Goal: Check status: Check status

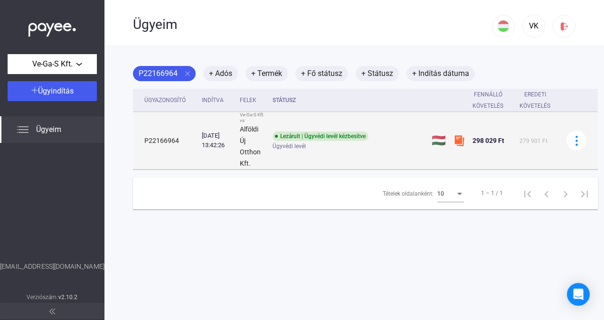
click at [193, 136] on td "P22166964" at bounding box center [165, 140] width 65 height 57
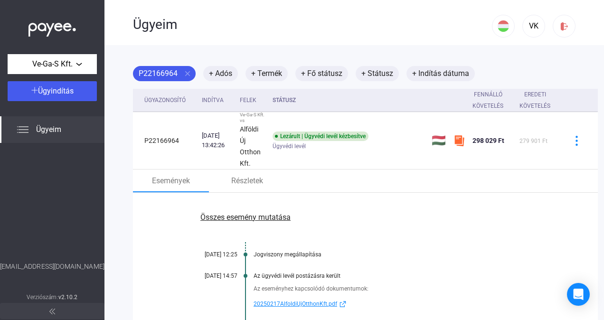
click at [63, 133] on div "Ügyeim" at bounding box center [52, 129] width 104 height 27
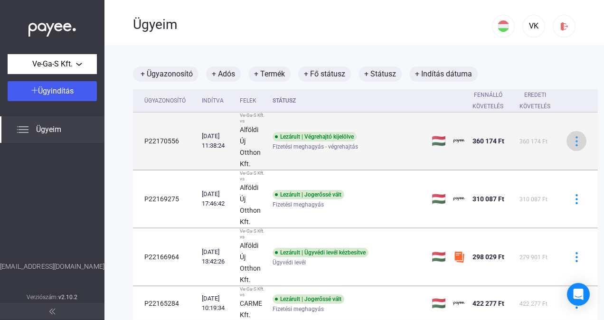
click at [576, 143] on img at bounding box center [576, 141] width 10 height 10
click at [576, 143] on div at bounding box center [302, 160] width 604 height 320
click at [332, 148] on span "Fizetési meghagyás - végrehajtás" at bounding box center [314, 146] width 85 height 11
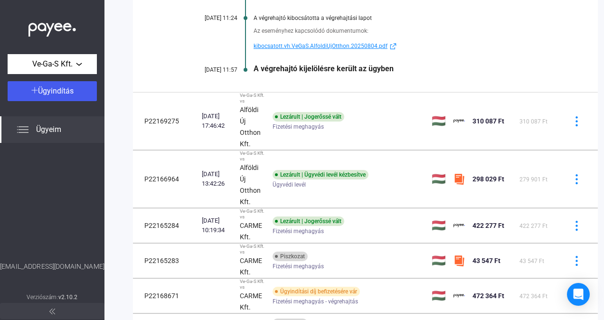
scroll to position [290, 0]
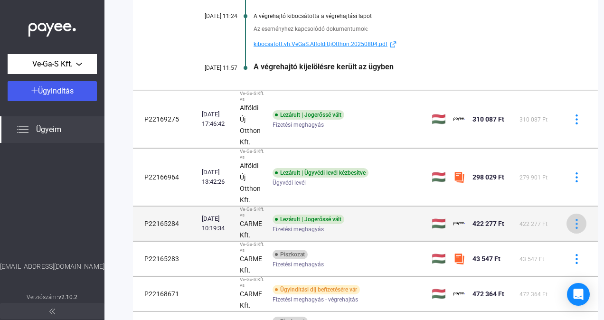
click at [582, 227] on div at bounding box center [576, 224] width 14 height 10
click at [582, 227] on div at bounding box center [302, 160] width 604 height 320
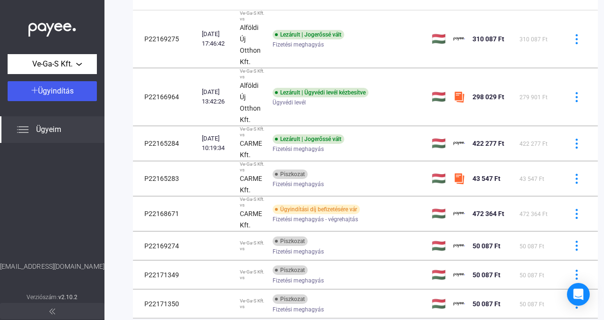
scroll to position [372, 0]
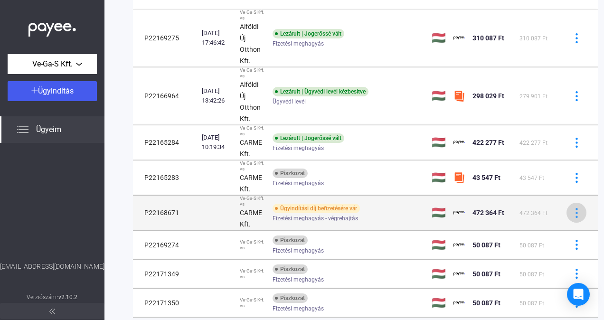
click at [581, 209] on img at bounding box center [576, 213] width 10 height 10
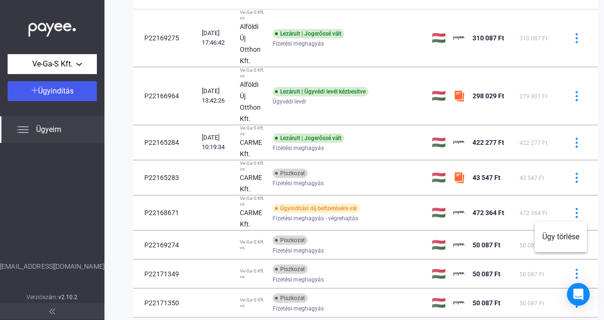
click at [372, 215] on div at bounding box center [302, 160] width 604 height 320
click at [372, 215] on div "Fizetési meghagyás - végrehajtás" at bounding box center [347, 218] width 151 height 7
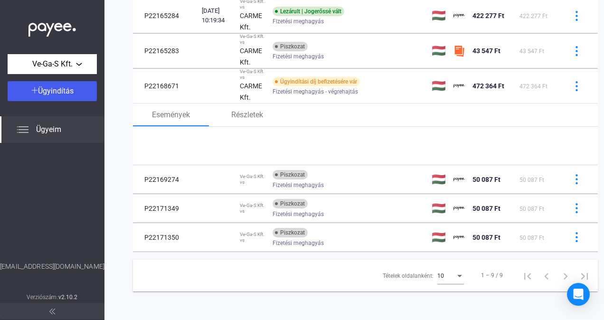
scroll to position [275, 0]
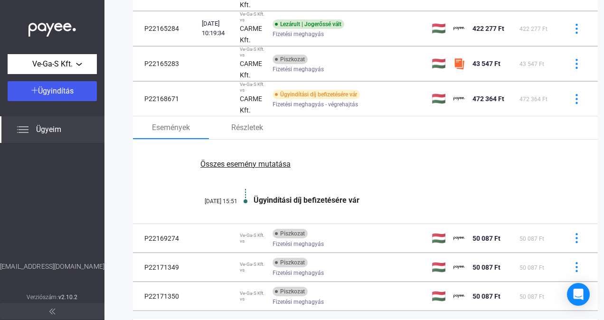
click at [390, 182] on div "Összes esemény mutatása [DATE] 15:51 Ügyindítási díj befizetésére vár" at bounding box center [365, 182] width 465 height 84
click at [327, 130] on div "Események Részletek" at bounding box center [365, 127] width 465 height 23
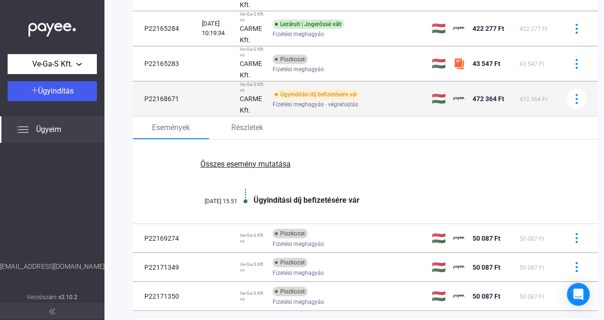
click at [374, 97] on div "Ügyindítási díj befizetésére vár Fizetési meghagyás - végrehajtás" at bounding box center [347, 99] width 151 height 19
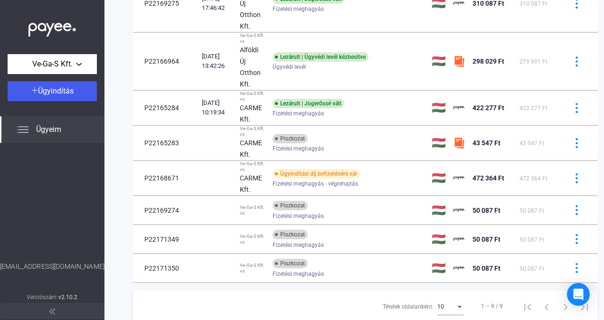
scroll to position [194, 0]
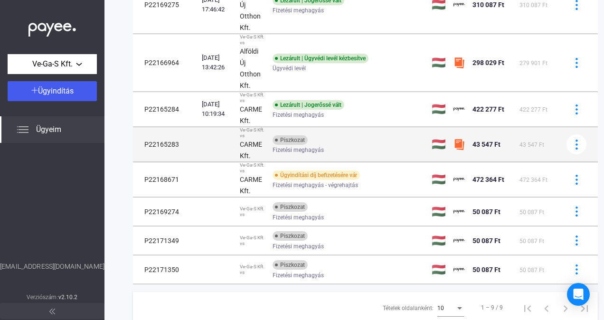
click at [461, 143] on img at bounding box center [458, 144] width 11 height 11
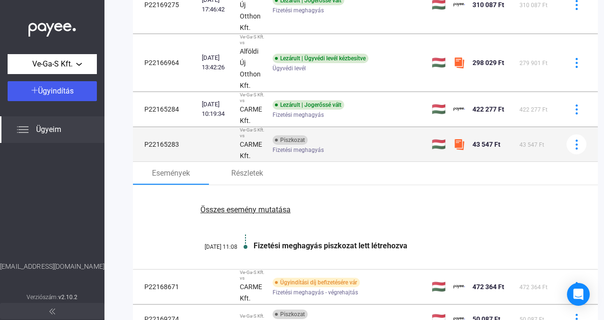
click at [461, 143] on img at bounding box center [458, 144] width 11 height 11
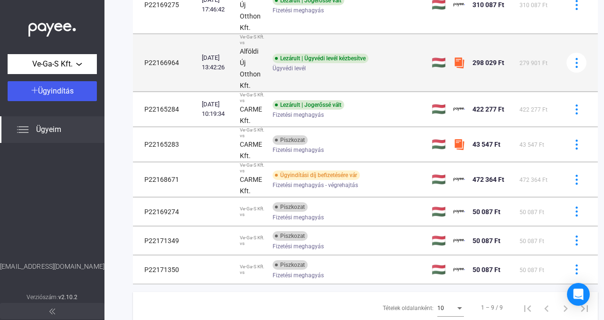
click at [457, 65] on img at bounding box center [458, 62] width 11 height 11
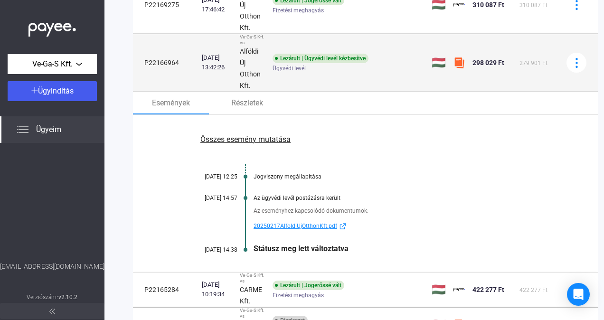
click at [457, 65] on img at bounding box center [458, 62] width 11 height 11
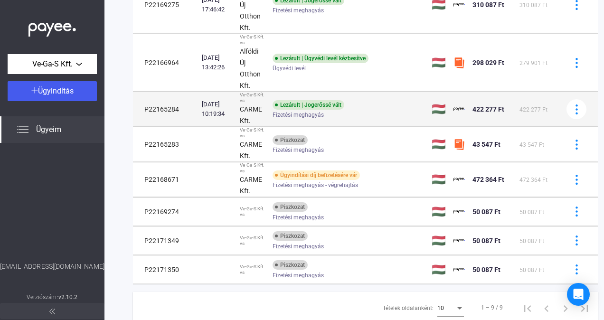
click at [220, 106] on div "[DATE] 10:19:34" at bounding box center [217, 109] width 30 height 19
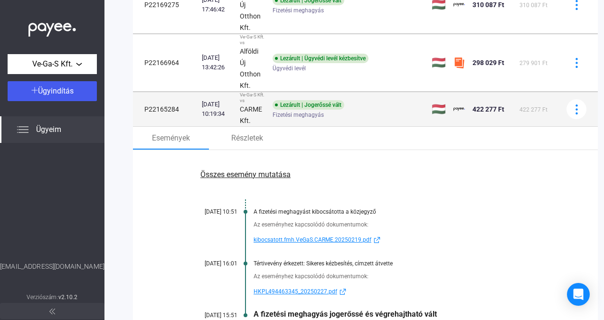
click at [387, 105] on div "Lezárult | Jogerőssé vált Fizetési meghagyás" at bounding box center [347, 109] width 151 height 19
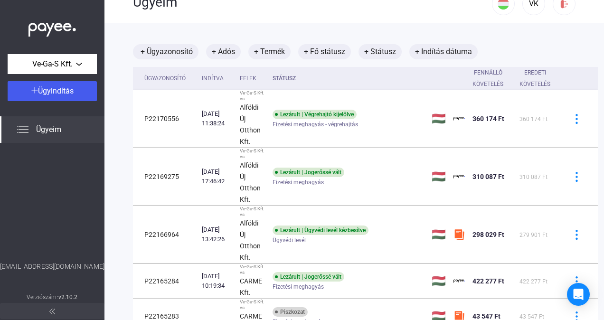
scroll to position [0, 0]
